Goal: Transaction & Acquisition: Purchase product/service

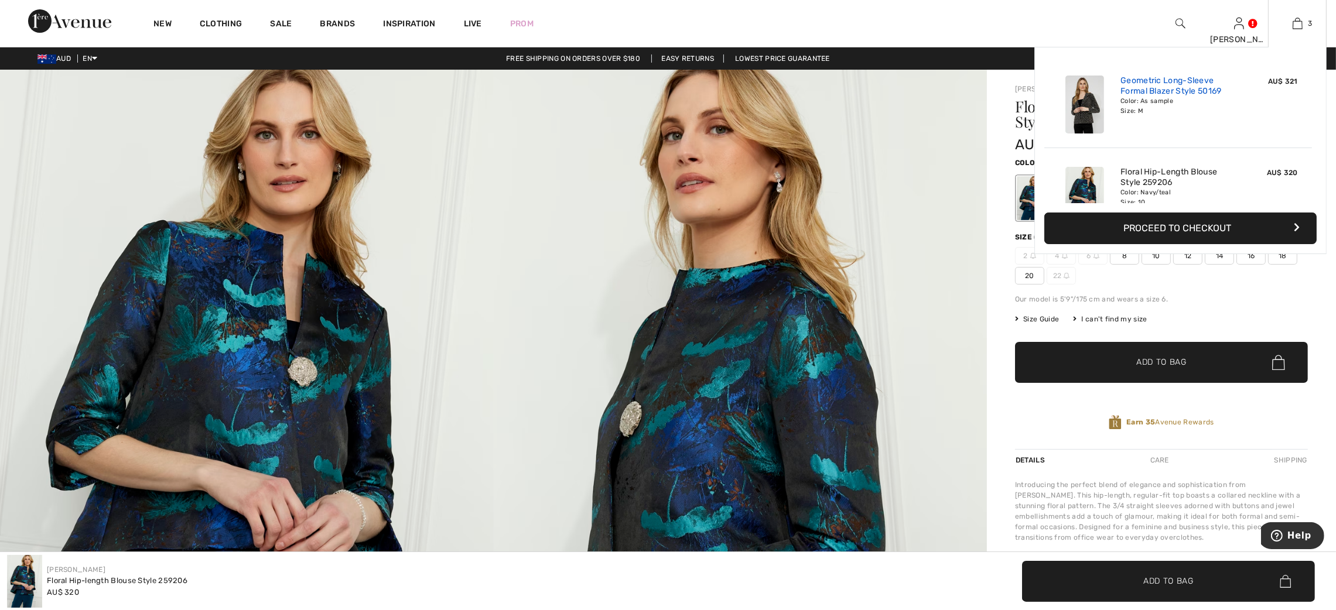
click at [1127, 91] on link "Geometric Long-Sleeve Formal Blazer Style 50169" at bounding box center [1178, 86] width 115 height 21
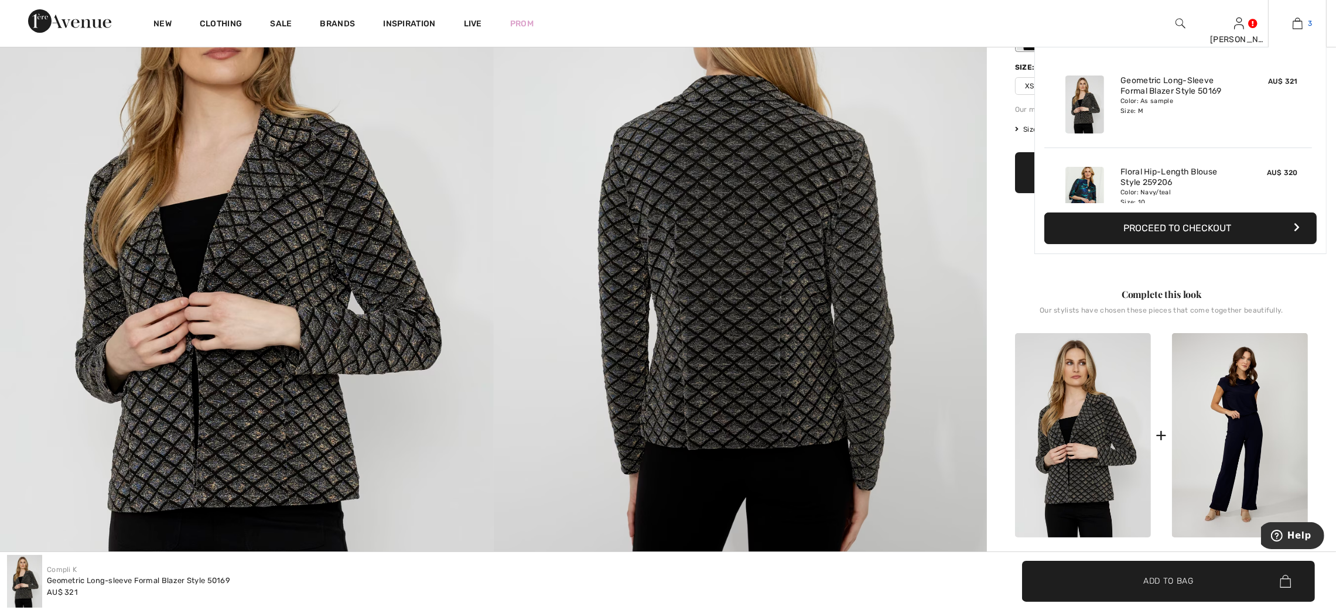
click at [1296, 21] on img at bounding box center [1298, 23] width 10 height 14
